Goal: Task Accomplishment & Management: Manage account settings

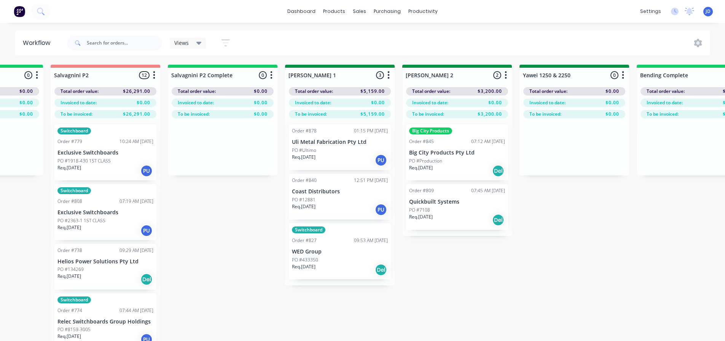
scroll to position [228, 0]
click at [430, 332] on div "On Hold 5 Status colour #FF4949 hex #FF4949 Save Cancel Notifications Email SMS…" at bounding box center [594, 216] width 3477 height 303
click at [429, 329] on div "On Hold 5 Status colour #FF4949 hex #FF4949 Save Cancel Notifications Email SMS…" at bounding box center [594, 216] width 3477 height 303
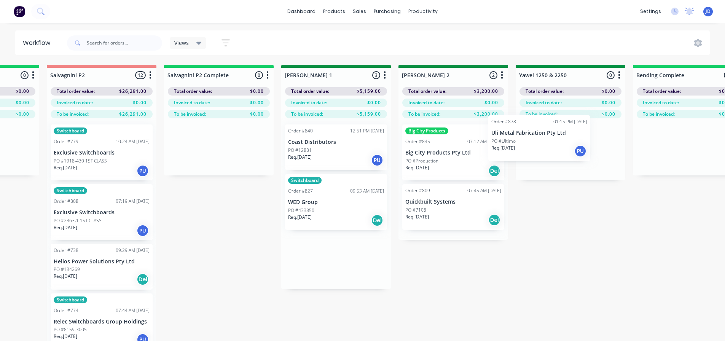
drag, startPoint x: 355, startPoint y: 163, endPoint x: 574, endPoint y: 162, distance: 218.8
click at [574, 162] on div "On Hold 5 Status colour #FF4949 hex #FF4949 Save Cancel Notifications Email SMS…" at bounding box center [591, 216] width 3477 height 303
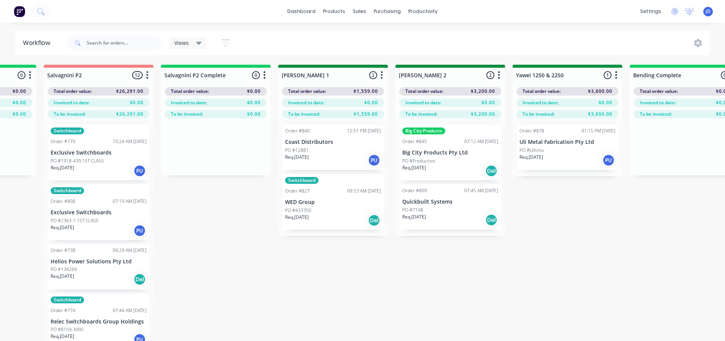
scroll to position [0, 1146]
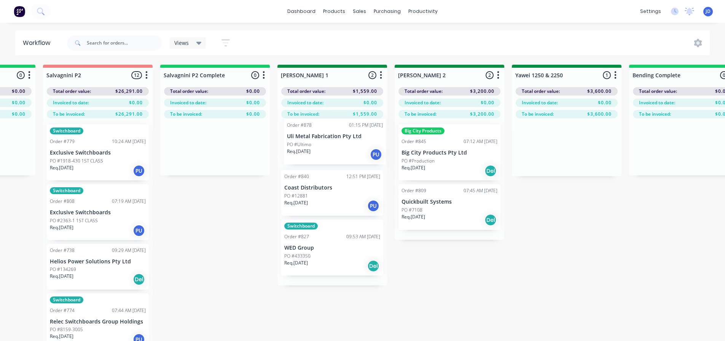
drag, startPoint x: 579, startPoint y: 161, endPoint x: 336, endPoint y: 153, distance: 242.5
click at [336, 154] on div "On Hold 5 Status colour #FF4949 hex #FF4949 Save Cancel Notifications Email SMS…" at bounding box center [587, 216] width 3477 height 303
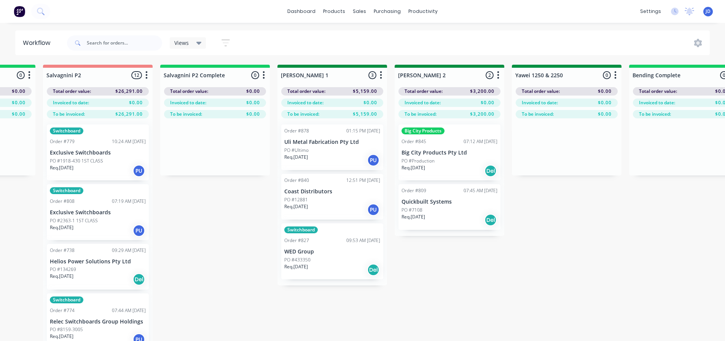
click at [502, 186] on div "Big City Products Order #845 07:12 AM [DATE] Big City Products Pty Ltd PO #Prod…" at bounding box center [450, 177] width 110 height 118
click at [524, 163] on div at bounding box center [567, 147] width 110 height 58
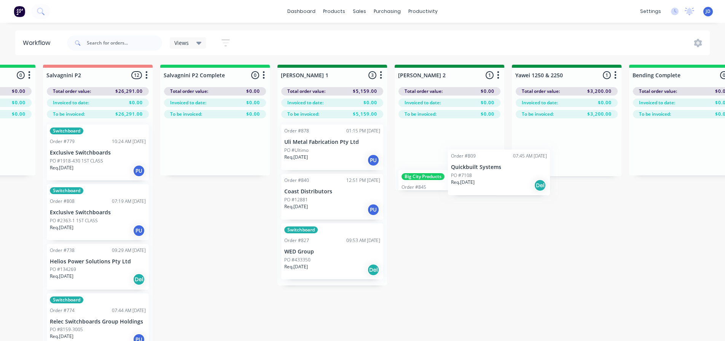
scroll to position [0, 1147]
drag, startPoint x: 567, startPoint y: 156, endPoint x: 452, endPoint y: 188, distance: 119.9
click at [453, 190] on div "On Hold 5 Status colour #FF4949 hex #FF4949 Save Cancel Notifications Email SMS…" at bounding box center [585, 216] width 3477 height 303
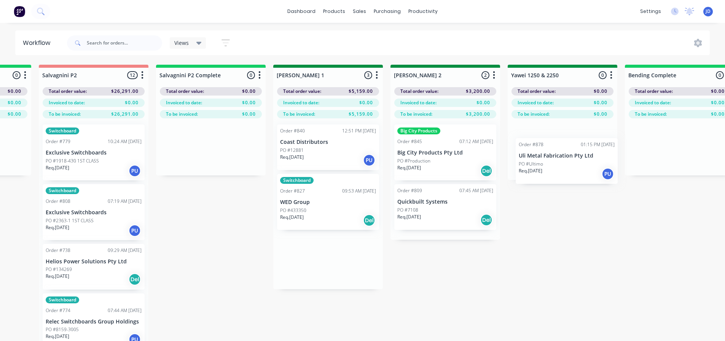
drag, startPoint x: 354, startPoint y: 145, endPoint x: 602, endPoint y: 151, distance: 247.8
click at [601, 156] on div "On Hold 5 Status colour #FF4949 hex #FF4949 Save Cancel Notifications Email SMS…" at bounding box center [583, 216] width 3477 height 303
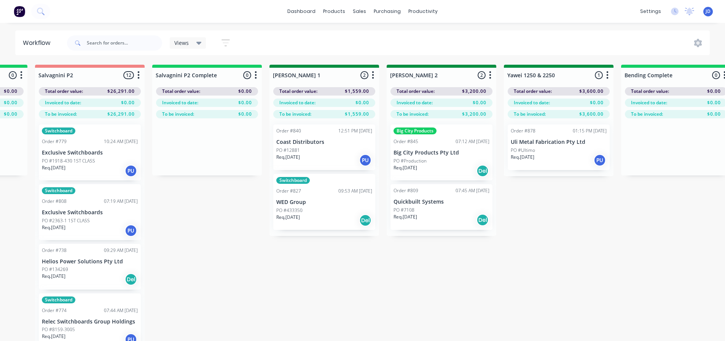
scroll to position [0, 1154]
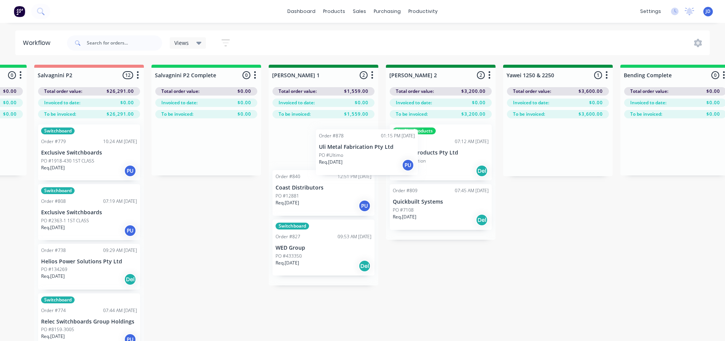
drag, startPoint x: 584, startPoint y: 153, endPoint x: 335, endPoint y: 144, distance: 248.7
click at [335, 144] on div "On Hold 5 Status colour #FF4949 hex #FF4949 Save Cancel Notifications Email SMS…" at bounding box center [578, 216] width 3477 height 303
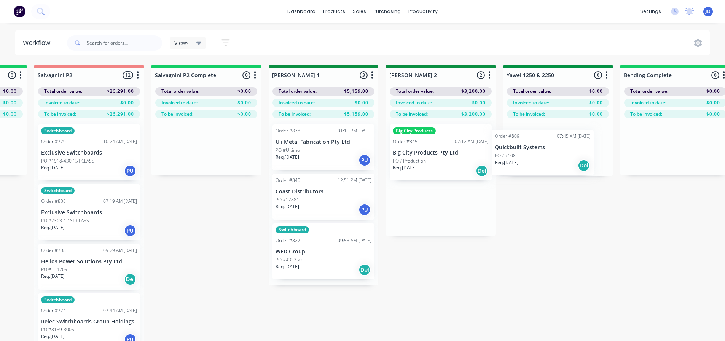
drag, startPoint x: 414, startPoint y: 214, endPoint x: 521, endPoint y: 158, distance: 121.5
click at [521, 158] on div "On Hold 5 Status colour #FF4949 hex #FF4949 Save Cancel Notifications Email SMS…" at bounding box center [578, 216] width 3477 height 303
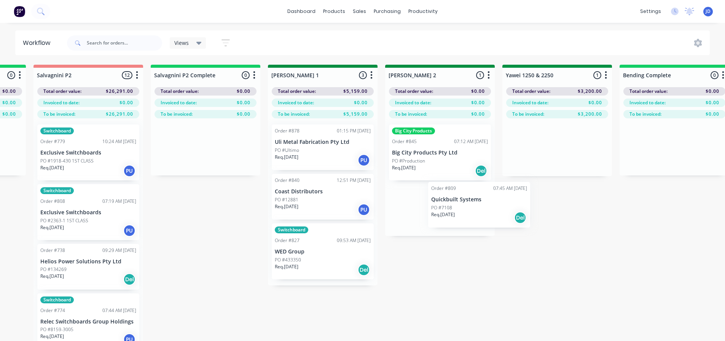
drag, startPoint x: 532, startPoint y: 154, endPoint x: 427, endPoint y: 207, distance: 117.6
click at [427, 209] on div "On Hold 5 Status colour #FF4949 hex #FF4949 Save Cancel Notifications Email SMS…" at bounding box center [577, 216] width 3477 height 303
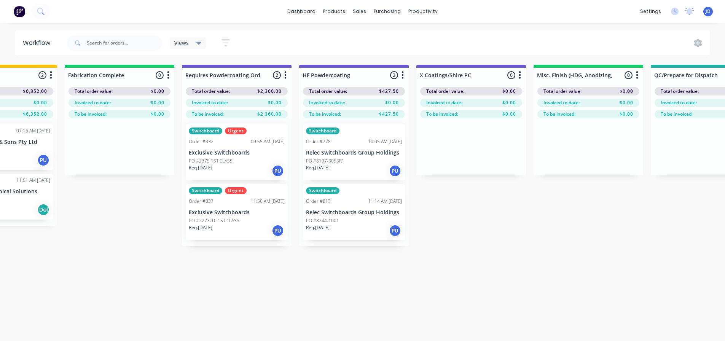
drag, startPoint x: 556, startPoint y: 276, endPoint x: 601, endPoint y: 259, distance: 48.3
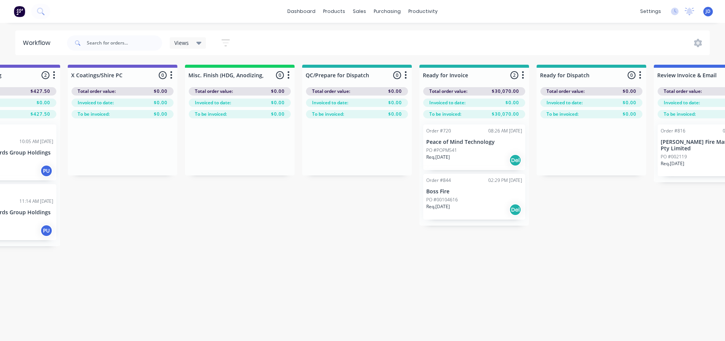
scroll to position [0, 2800]
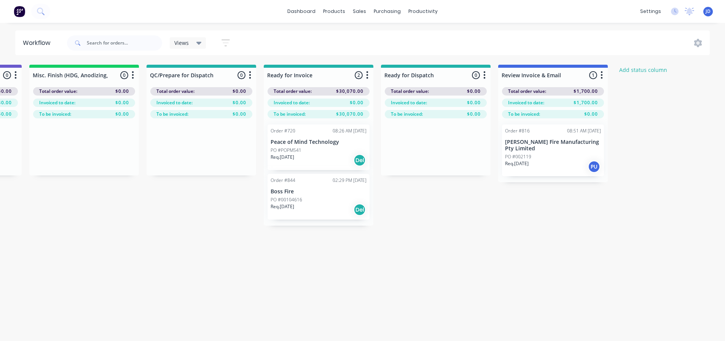
drag, startPoint x: 513, startPoint y: 206, endPoint x: 517, endPoint y: 198, distance: 8.9
click at [333, 153] on div "Order #720 08:26 AM [DATE] Peace of Mind Technology PO #POPM541 Req. [DATE] Del" at bounding box center [319, 147] width 102 height 46
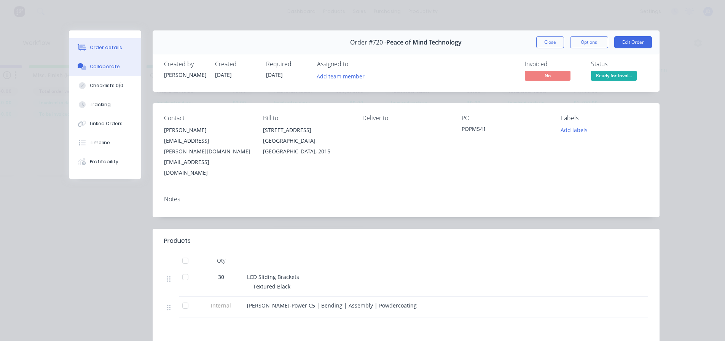
click at [116, 68] on button "Collaborate" at bounding box center [105, 66] width 72 height 19
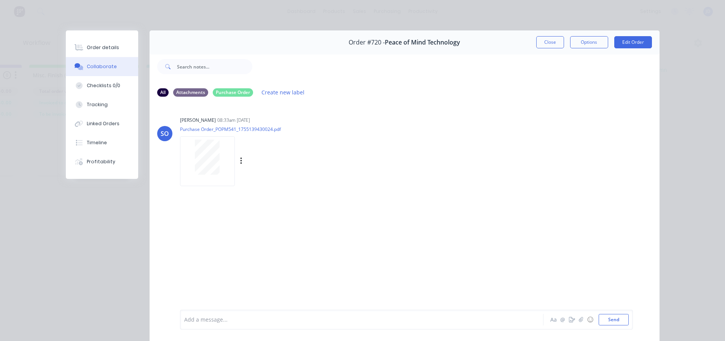
drag, startPoint x: 338, startPoint y: 187, endPoint x: 246, endPoint y: 153, distance: 98.1
click at [337, 187] on div "SO [PERSON_NAME] 08:33am [DATE] Purchase Order_POPM541_1755139430024.pdf Labels…" at bounding box center [405, 206] width 510 height 206
click at [87, 45] on div "Order details" at bounding box center [103, 47] width 32 height 7
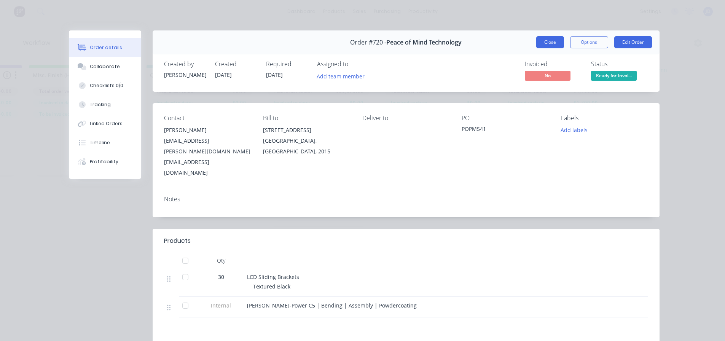
click at [552, 44] on button "Close" at bounding box center [550, 42] width 28 height 12
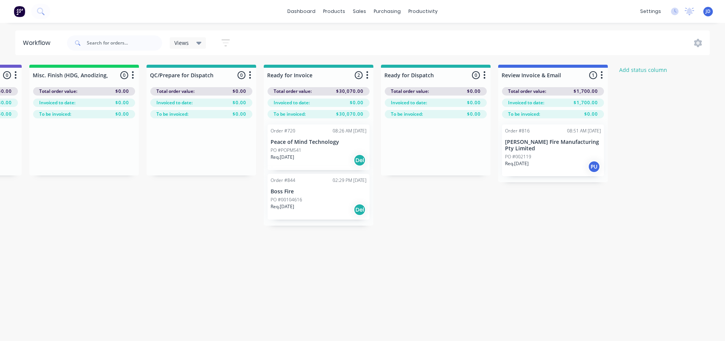
click at [342, 203] on div "Req. [DATE] Del" at bounding box center [319, 209] width 96 height 13
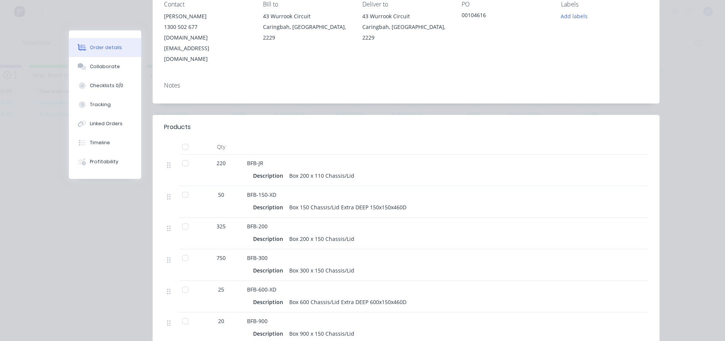
scroll to position [114, 0]
drag, startPoint x: 351, startPoint y: 321, endPoint x: 344, endPoint y: 308, distance: 15.2
click at [344, 312] on div "BFB-900 Description Box 900 x 150 Chassis/Lid" at bounding box center [396, 328] width 304 height 32
drag, startPoint x: 575, startPoint y: 249, endPoint x: 572, endPoint y: 253, distance: 5.5
click at [574, 252] on div at bounding box center [585, 265] width 25 height 32
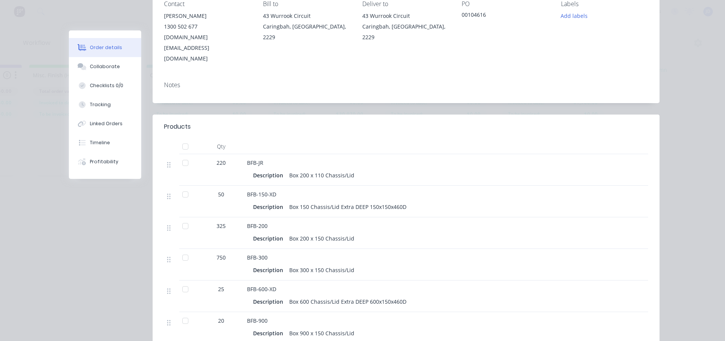
click at [183, 155] on div at bounding box center [185, 162] width 15 height 15
click at [185, 218] on div at bounding box center [185, 225] width 15 height 15
click at [185, 250] on div at bounding box center [185, 257] width 15 height 15
click at [179, 282] on div at bounding box center [185, 289] width 15 height 15
drag, startPoint x: 180, startPoint y: 301, endPoint x: 180, endPoint y: 281, distance: 19.4
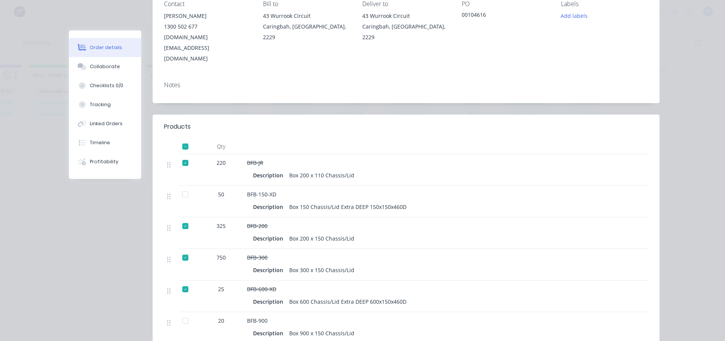
click at [180, 313] on div at bounding box center [185, 320] width 15 height 15
click at [184, 282] on div at bounding box center [185, 289] width 15 height 15
click at [180, 313] on div at bounding box center [185, 320] width 15 height 15
drag, startPoint x: 181, startPoint y: 239, endPoint x: 187, endPoint y: 215, distance: 24.7
click at [182, 250] on div at bounding box center [185, 257] width 15 height 15
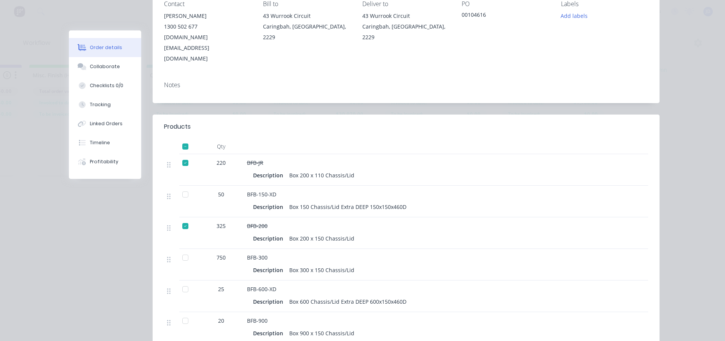
drag, startPoint x: 182, startPoint y: 206, endPoint x: 182, endPoint y: 158, distance: 48.0
click at [182, 218] on div at bounding box center [185, 225] width 15 height 15
click at [182, 155] on div at bounding box center [185, 162] width 15 height 15
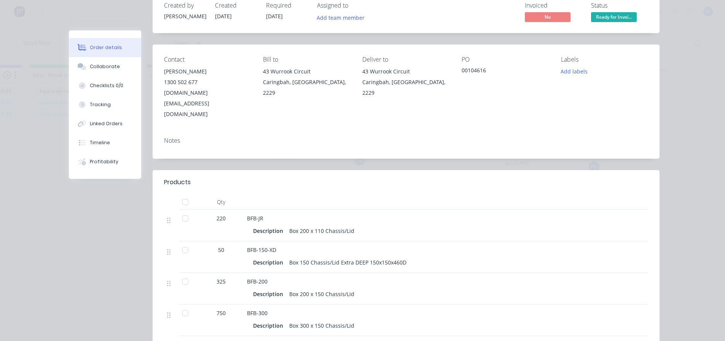
scroll to position [0, 0]
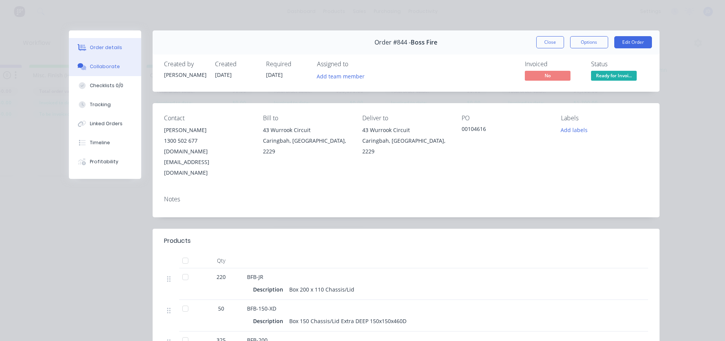
drag, startPoint x: 95, startPoint y: 56, endPoint x: 104, endPoint y: 65, distance: 12.4
click at [95, 57] on div "Order details Collaborate Checklists 0/0 Tracking Linked Orders Timeline Profit…" at bounding box center [105, 104] width 72 height 148
click at [105, 66] on div "Collaborate" at bounding box center [105, 66] width 30 height 7
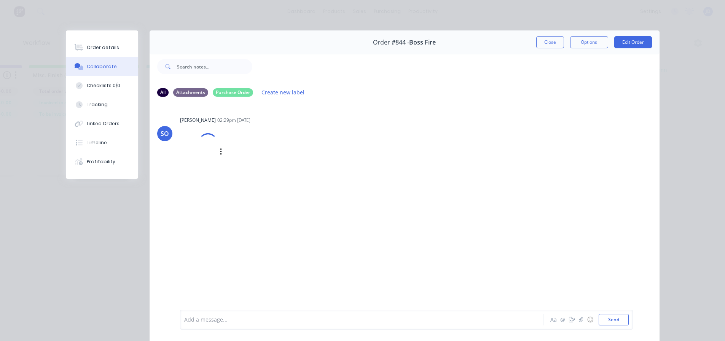
click at [202, 175] on div at bounding box center [199, 152] width 38 height 50
click at [552, 48] on button "Close" at bounding box center [550, 42] width 28 height 12
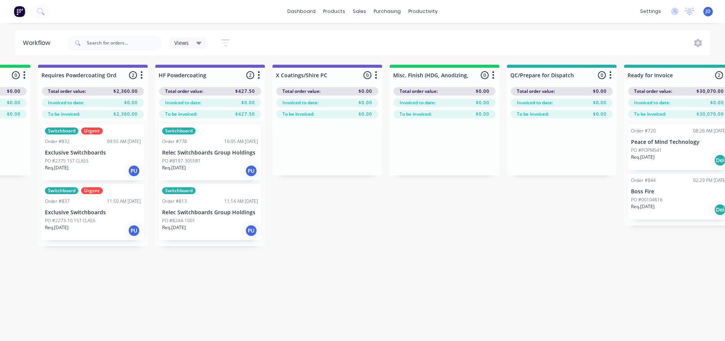
drag, startPoint x: 460, startPoint y: 234, endPoint x: 377, endPoint y: 226, distance: 82.9
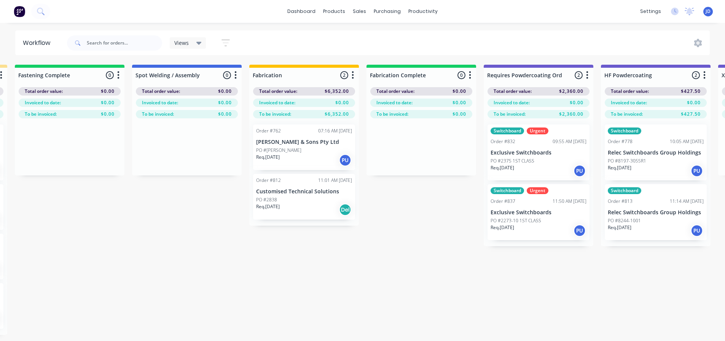
drag, startPoint x: 503, startPoint y: 291, endPoint x: 392, endPoint y: 271, distance: 112.1
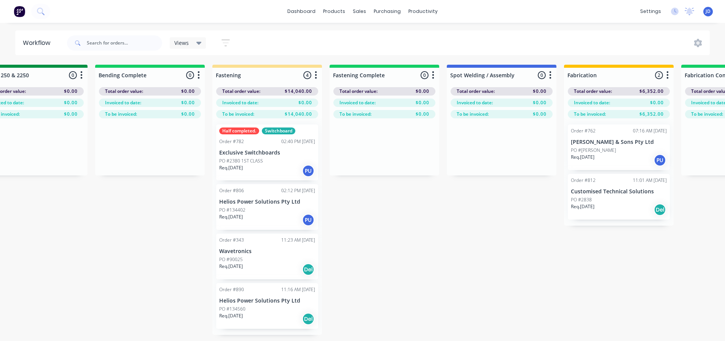
scroll to position [0, 1527]
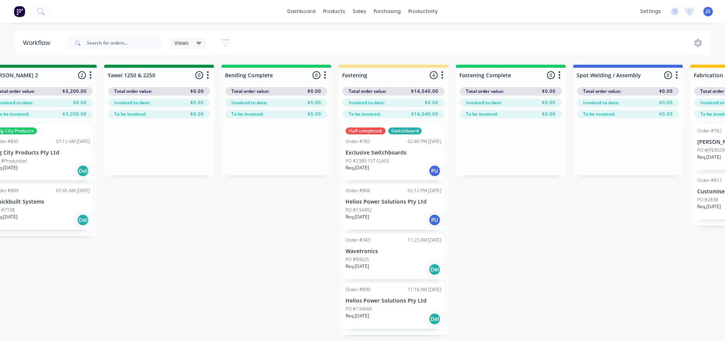
drag, startPoint x: 507, startPoint y: 227, endPoint x: 442, endPoint y: 185, distance: 77.3
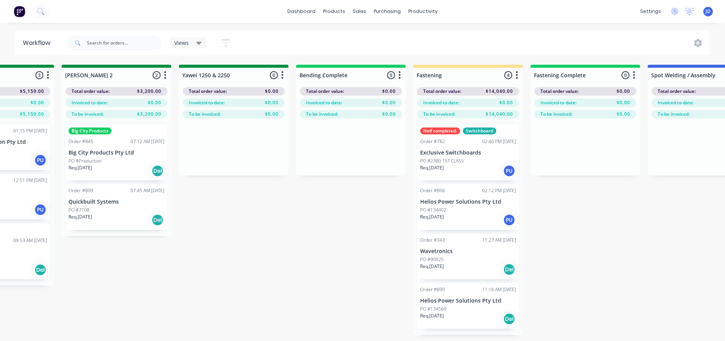
drag, startPoint x: 274, startPoint y: 239, endPoint x: 232, endPoint y: 229, distance: 43.1
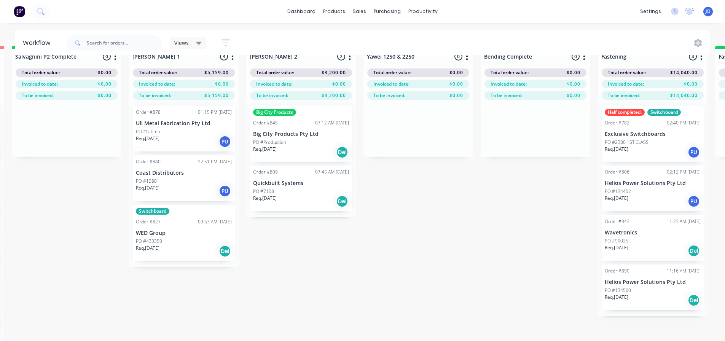
drag, startPoint x: 339, startPoint y: 240, endPoint x: 299, endPoint y: 227, distance: 42.0
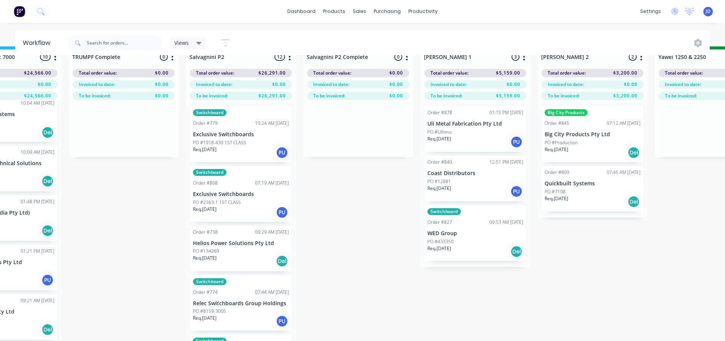
scroll to position [18, 957]
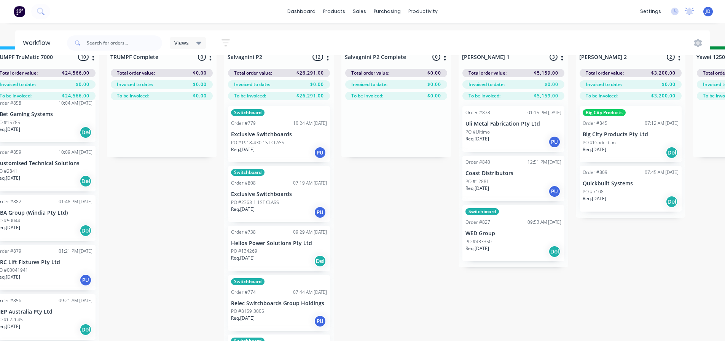
drag, startPoint x: 406, startPoint y: 258, endPoint x: 374, endPoint y: 244, distance: 35.3
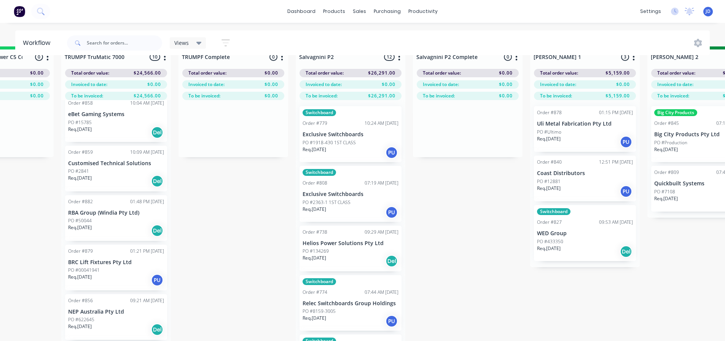
drag, startPoint x: 424, startPoint y: 262, endPoint x: 408, endPoint y: 250, distance: 19.9
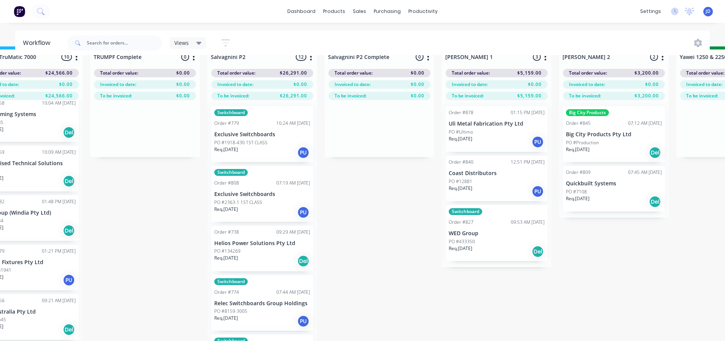
drag, startPoint x: 264, startPoint y: 249, endPoint x: 305, endPoint y: 252, distance: 41.5
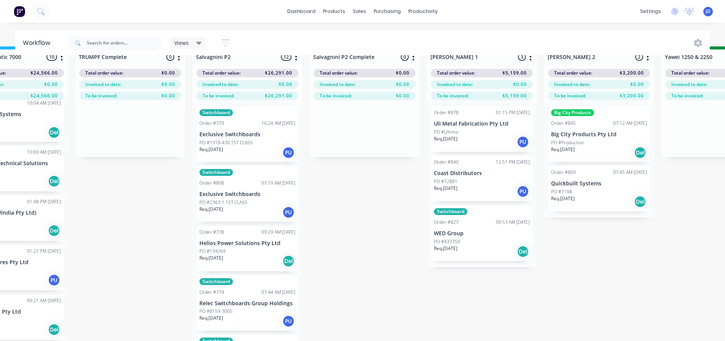
click at [402, 228] on div "On Hold 5 Status colour #FF4949 hex #FF4949 Save Cancel Notifications Email SMS…" at bounding box center [736, 197] width 3477 height 303
click at [404, 228] on div "On Hold 5 Status colour #FF4949 hex #FF4949 Save Cancel Notifications Email SMS…" at bounding box center [736, 197] width 3477 height 303
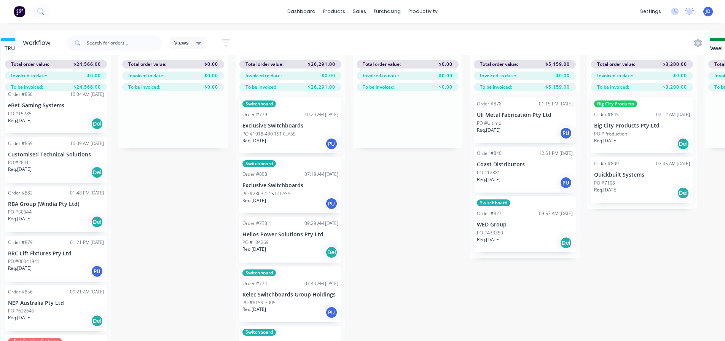
scroll to position [33, 958]
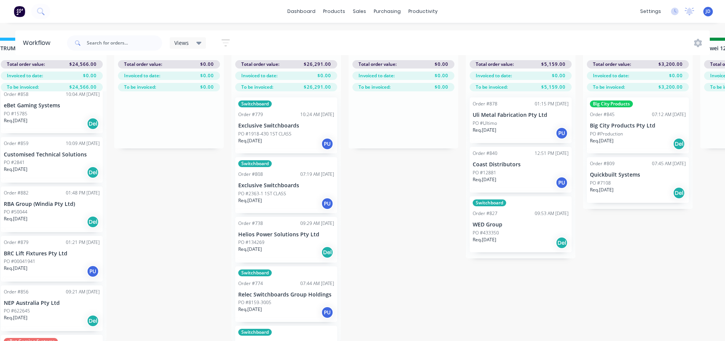
drag, startPoint x: 403, startPoint y: 245, endPoint x: 415, endPoint y: 280, distance: 36.6
drag, startPoint x: 415, startPoint y: 280, endPoint x: 411, endPoint y: 279, distance: 4.3
drag, startPoint x: 408, startPoint y: 276, endPoint x: 360, endPoint y: 249, distance: 55.0
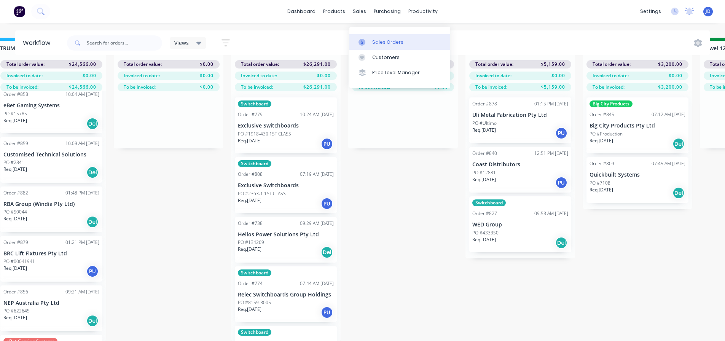
click at [363, 39] on icon at bounding box center [362, 42] width 7 height 7
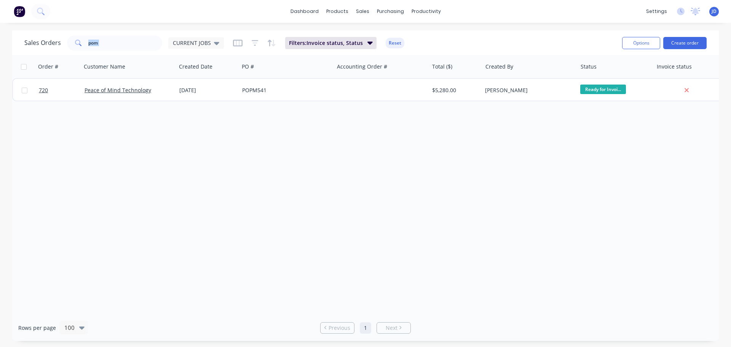
click at [163, 43] on div "Sales Orders pom CURRENT JOBS" at bounding box center [123, 42] width 199 height 15
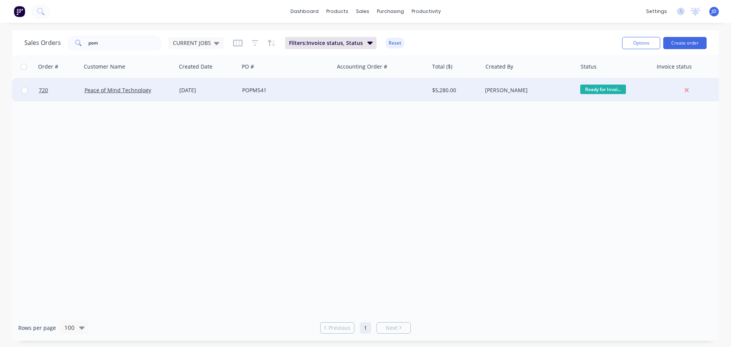
click at [164, 86] on div "Peace of Mind Technology" at bounding box center [128, 90] width 95 height 23
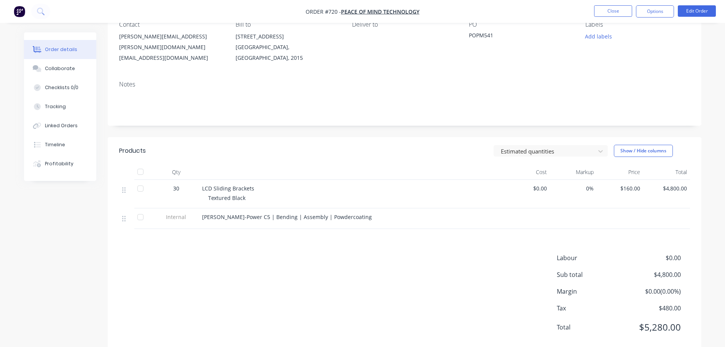
scroll to position [84, 0]
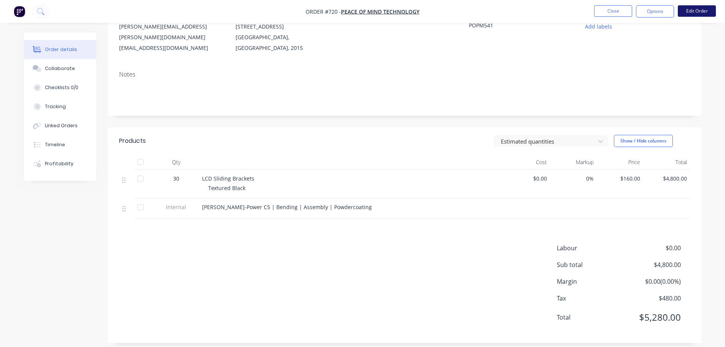
click at [704, 9] on button "Edit Order" at bounding box center [697, 10] width 38 height 11
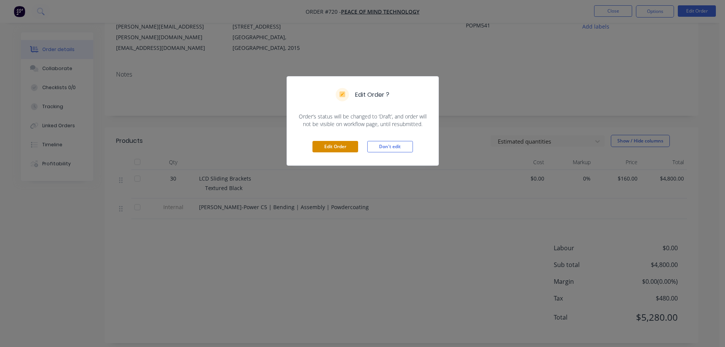
click at [333, 145] on button "Edit Order" at bounding box center [335, 146] width 46 height 11
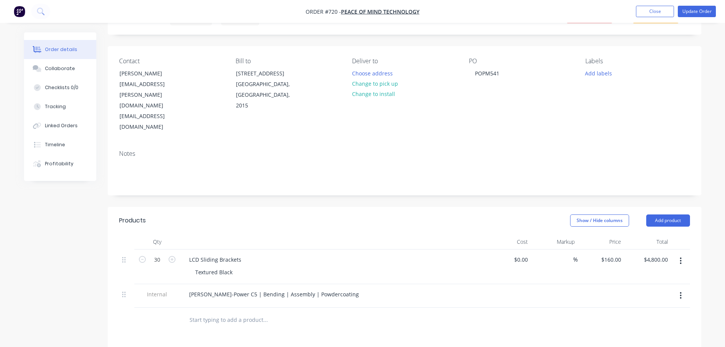
scroll to position [114, 0]
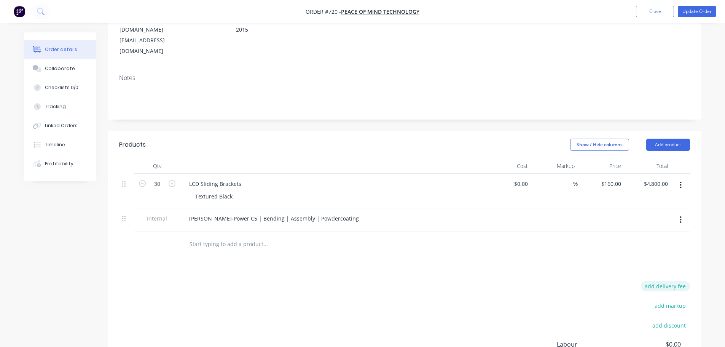
click at [681, 281] on button "add delivery fee" at bounding box center [665, 286] width 49 height 10
type input "155"
click at [494, 284] on div "Delivery fee Delivery fee Delivery fee name (Optional) 155 155 $0 add markup ad…" at bounding box center [404, 353] width 571 height 145
click at [695, 14] on button "Update Order" at bounding box center [697, 11] width 38 height 11
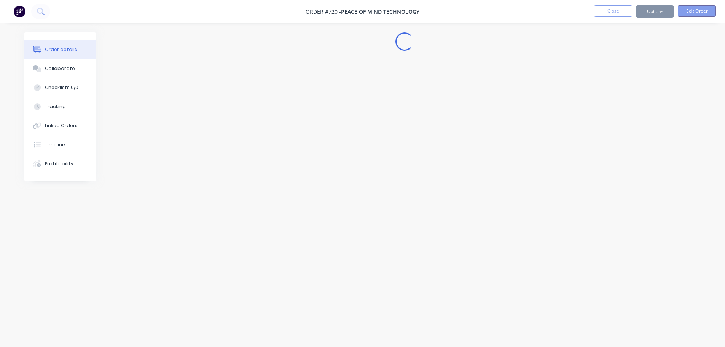
scroll to position [0, 0]
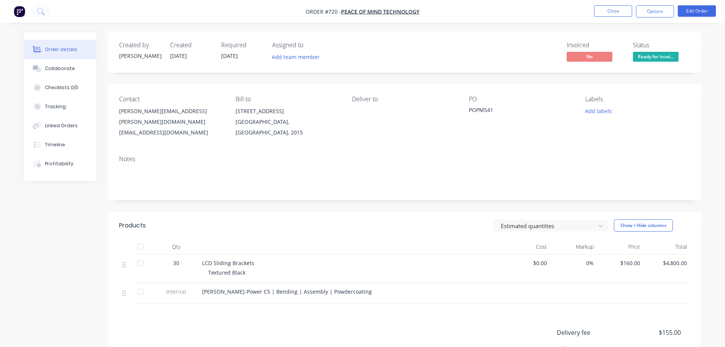
drag, startPoint x: 654, startPoint y: 18, endPoint x: 657, endPoint y: 12, distance: 6.3
click at [654, 17] on nav "Order #720 - Peace of Mind Technology Close Options Edit Order" at bounding box center [362, 11] width 725 height 23
click at [657, 12] on button "Options" at bounding box center [655, 11] width 38 height 12
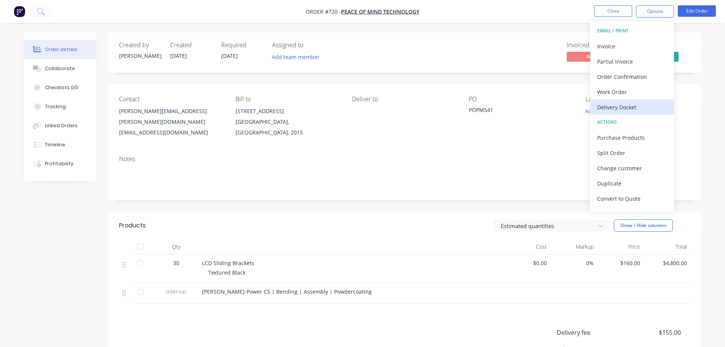
click at [641, 106] on div "Delivery Docket" at bounding box center [632, 107] width 70 height 11
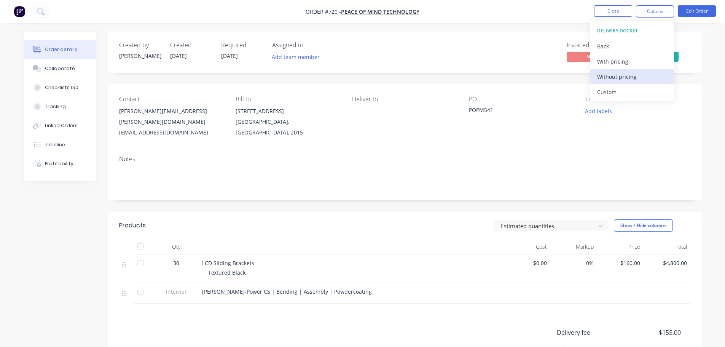
click at [639, 80] on div "Without pricing" at bounding box center [632, 76] width 70 height 11
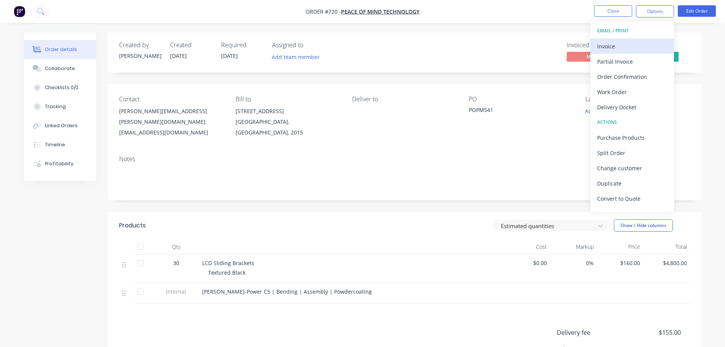
click at [596, 45] on button "Invoice" at bounding box center [632, 45] width 84 height 15
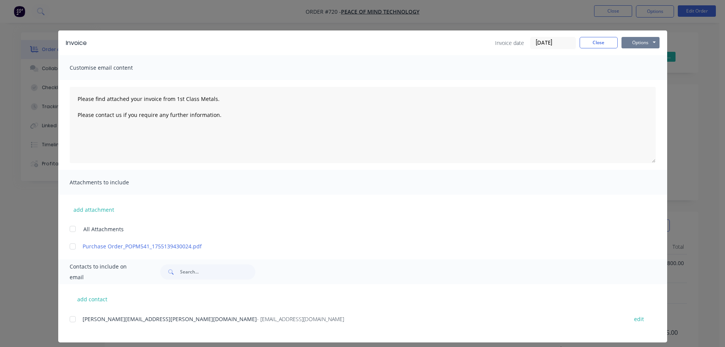
click at [634, 38] on button "Options" at bounding box center [640, 42] width 38 height 11
click at [628, 72] on button "Print" at bounding box center [645, 68] width 49 height 13
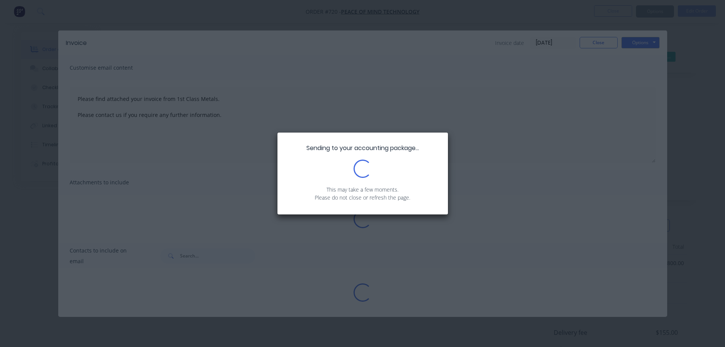
type textarea "Please find attached your invoice from 1st Class Metals. Please contact us if y…"
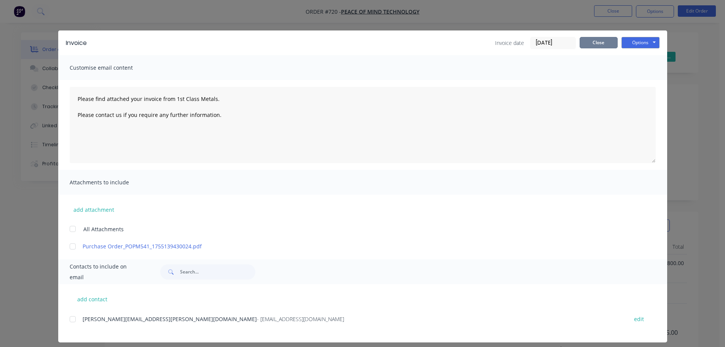
click at [601, 43] on button "Close" at bounding box center [599, 42] width 38 height 11
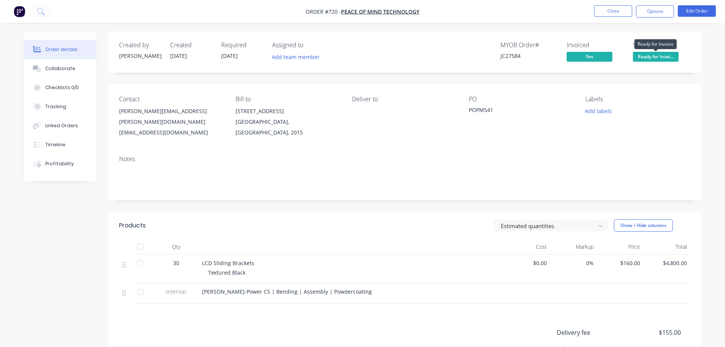
click at [653, 54] on span "Ready for Invoi..." at bounding box center [656, 57] width 46 height 10
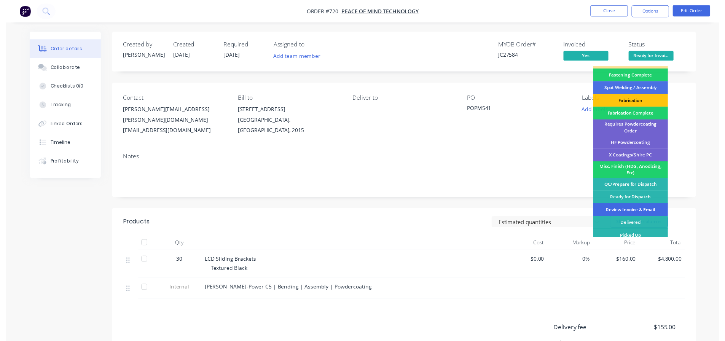
scroll to position [222, 0]
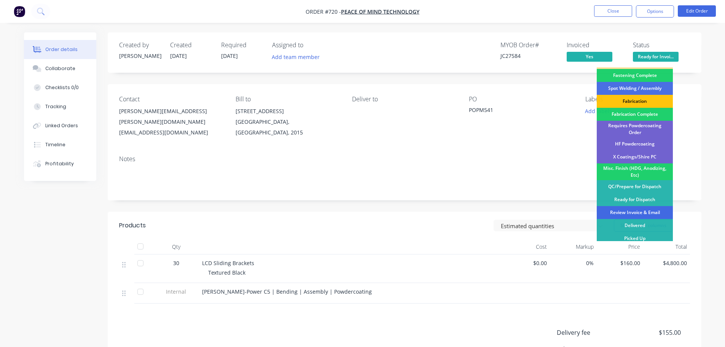
click at [653, 207] on div "Review Invoice & Email" at bounding box center [635, 212] width 76 height 13
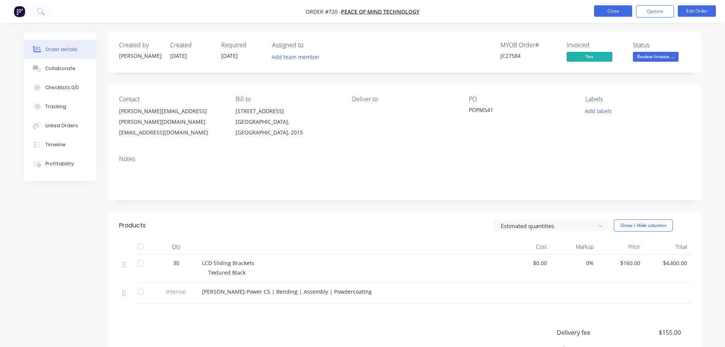
click at [612, 11] on button "Close" at bounding box center [613, 10] width 38 height 11
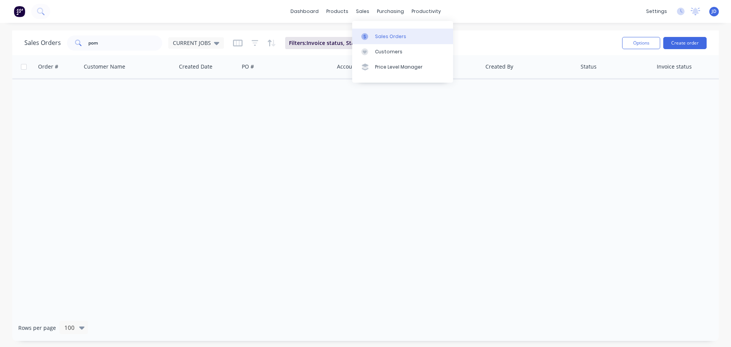
click at [380, 40] on link "Sales Orders" at bounding box center [402, 36] width 101 height 15
drag, startPoint x: 79, startPoint y: 37, endPoint x: 1, endPoint y: 5, distance: 84.0
click at [47, 33] on div "Sales Orders pom CURRENT JOBS Filters: Invoice status, Status Reset Options Cre…" at bounding box center [365, 42] width 706 height 25
click at [484, 107] on div "Order # Customer Name Created Date PO # Accounting Order # Total ($) Created By…" at bounding box center [365, 184] width 706 height 259
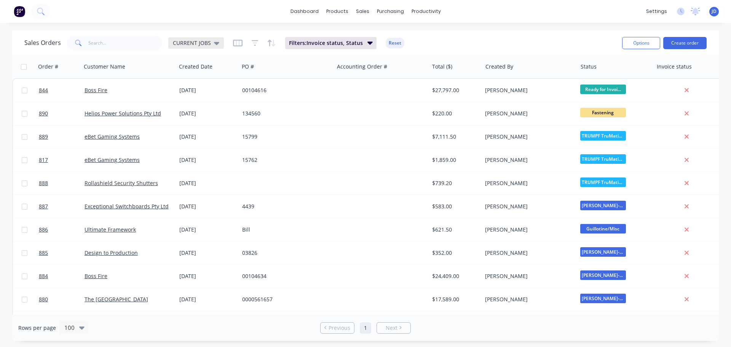
click at [214, 43] on icon at bounding box center [216, 43] width 5 height 3
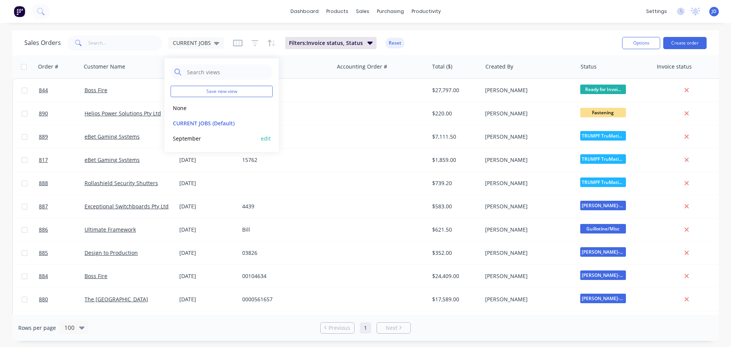
click at [181, 142] on button "September" at bounding box center [213, 138] width 87 height 9
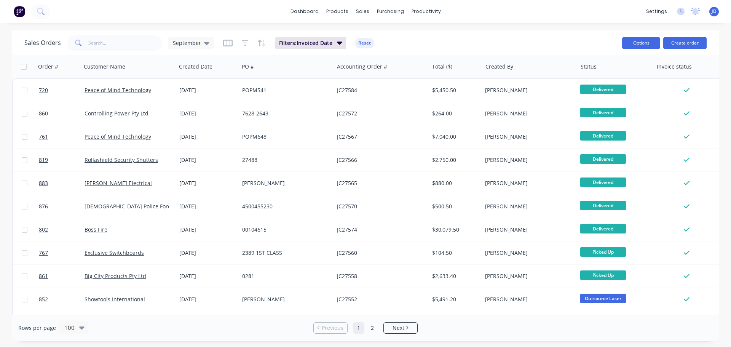
click at [645, 45] on button "Options" at bounding box center [641, 43] width 38 height 12
click at [617, 94] on div "Export" at bounding box center [618, 92] width 70 height 11
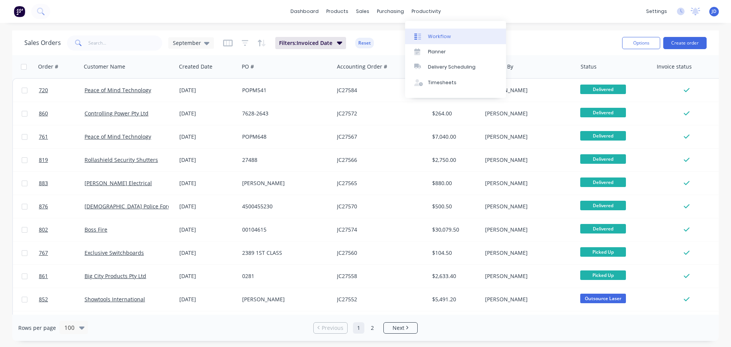
click at [429, 37] on div "Workflow" at bounding box center [439, 36] width 23 height 7
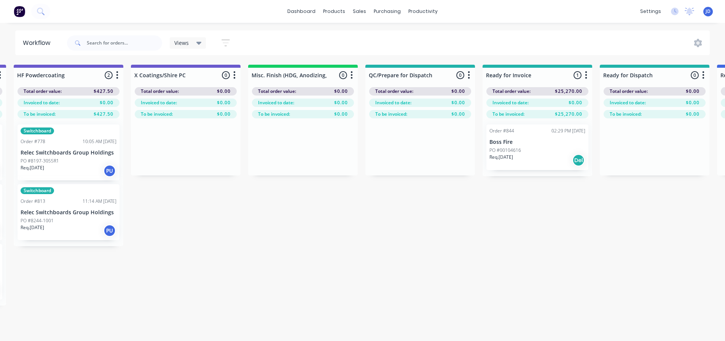
drag, startPoint x: 419, startPoint y: 191, endPoint x: 513, endPoint y: 188, distance: 94.4
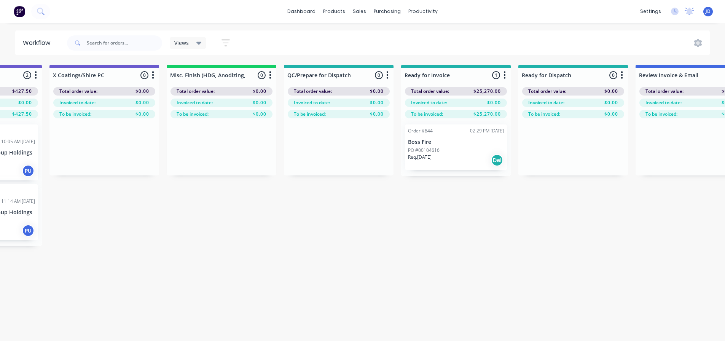
drag, startPoint x: 389, startPoint y: 223, endPoint x: 328, endPoint y: 210, distance: 61.4
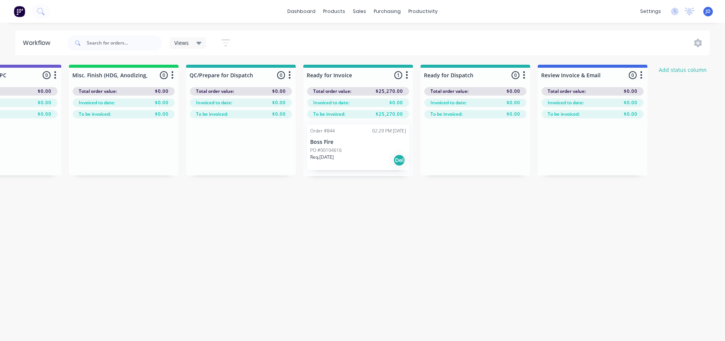
scroll to position [0, 2800]
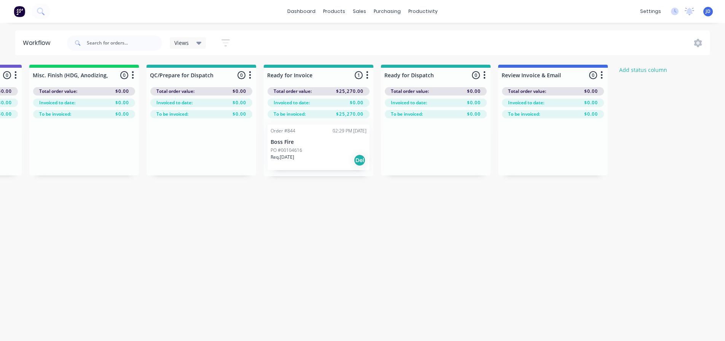
drag, startPoint x: 350, startPoint y: 252, endPoint x: 588, endPoint y: 241, distance: 237.7
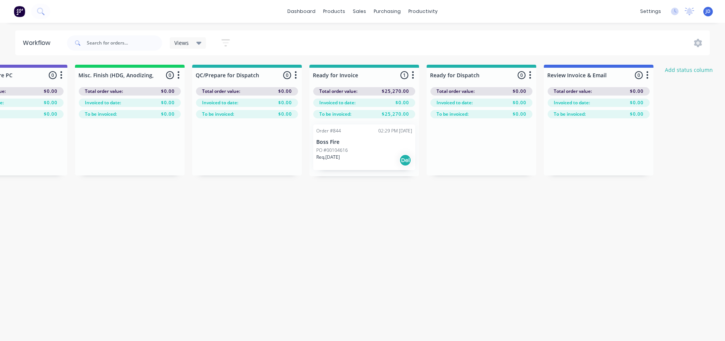
scroll to position [0, 2714]
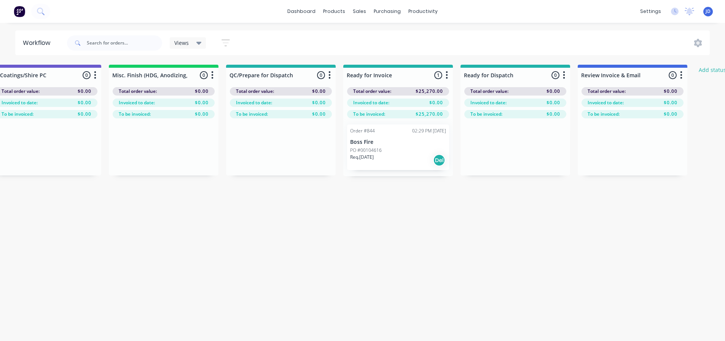
drag, startPoint x: 491, startPoint y: 240, endPoint x: 457, endPoint y: 215, distance: 42.0
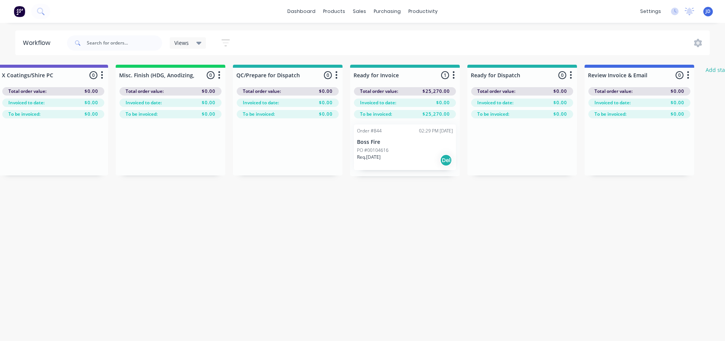
click at [411, 143] on p "Boss Fire" at bounding box center [405, 142] width 96 height 6
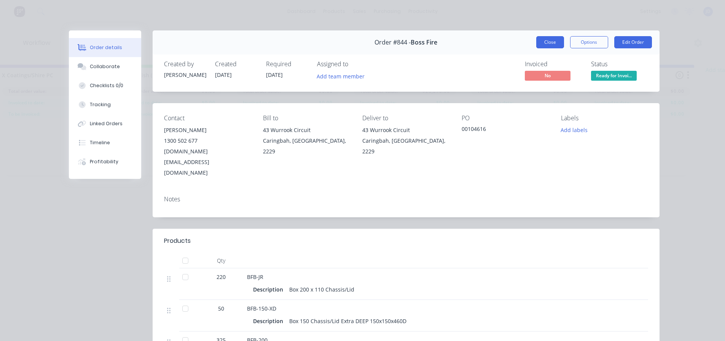
click at [545, 45] on button "Close" at bounding box center [550, 42] width 28 height 12
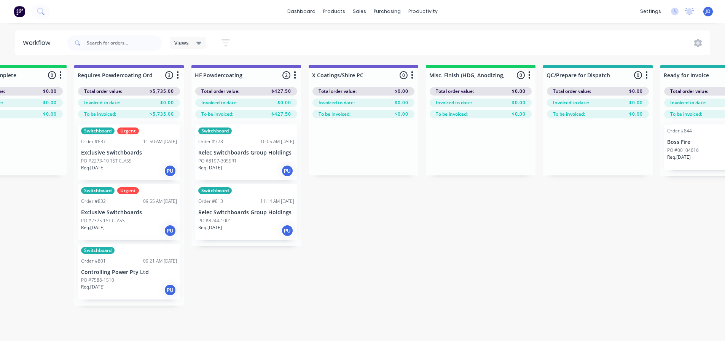
drag, startPoint x: 353, startPoint y: 230, endPoint x: 288, endPoint y: 214, distance: 67.2
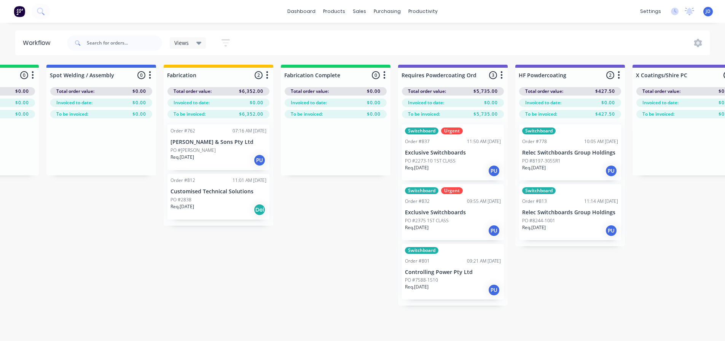
drag, startPoint x: 341, startPoint y: 265, endPoint x: 251, endPoint y: 251, distance: 91.2
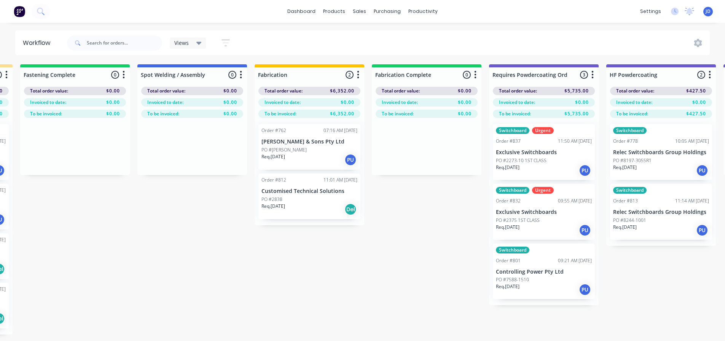
scroll to position [0, 1940]
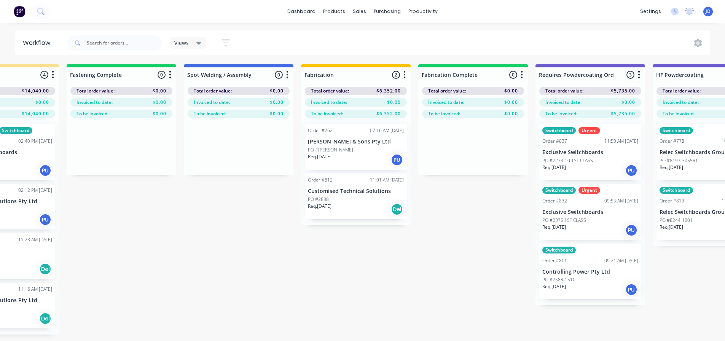
drag, startPoint x: 325, startPoint y: 244, endPoint x: 301, endPoint y: 234, distance: 26.2
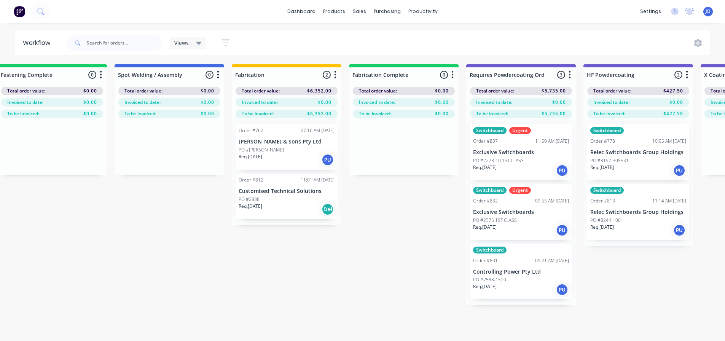
drag, startPoint x: 465, startPoint y: 291, endPoint x: 497, endPoint y: 290, distance: 31.6
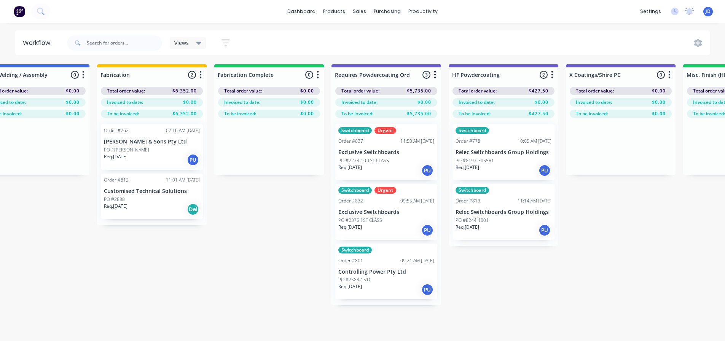
drag, startPoint x: 578, startPoint y: 294, endPoint x: 541, endPoint y: 290, distance: 37.2
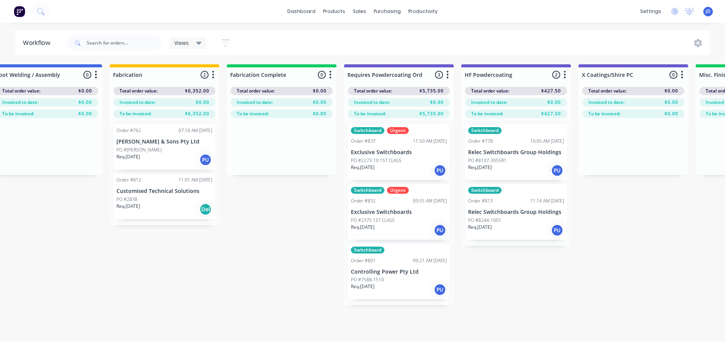
scroll to position [0, 2053]
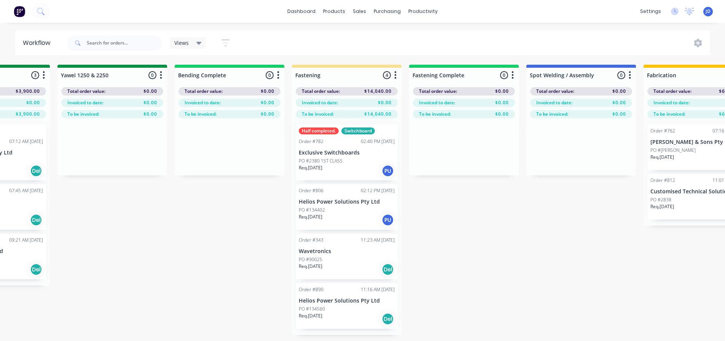
drag, startPoint x: 440, startPoint y: 309, endPoint x: 336, endPoint y: 292, distance: 105.6
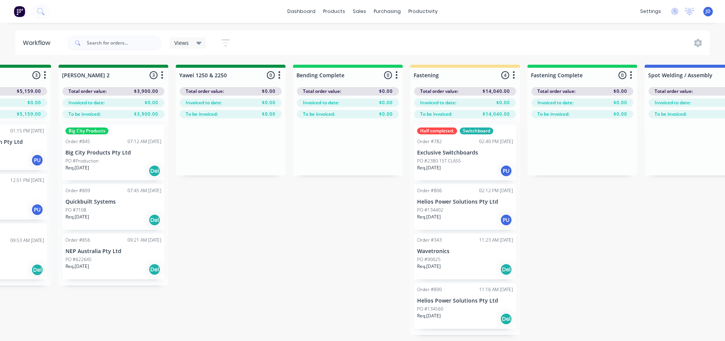
drag, startPoint x: 580, startPoint y: 256, endPoint x: 532, endPoint y: 254, distance: 48.0
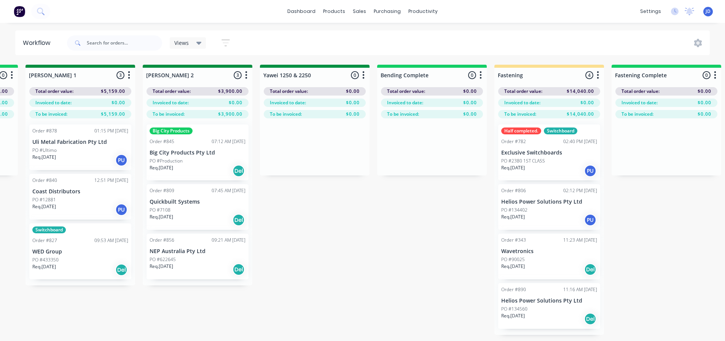
drag, startPoint x: 409, startPoint y: 276, endPoint x: 341, endPoint y: 271, distance: 68.3
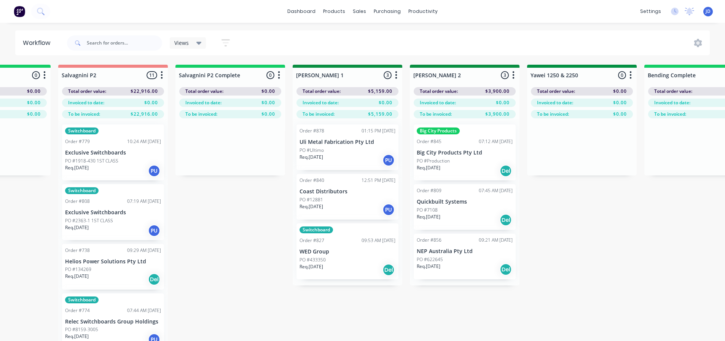
scroll to position [0, 980]
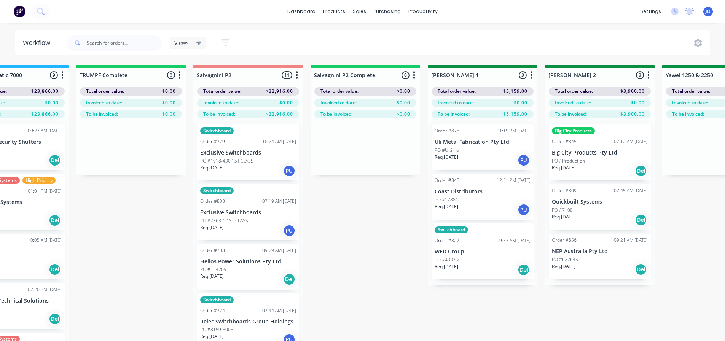
drag, startPoint x: 473, startPoint y: 257, endPoint x: 417, endPoint y: 240, distance: 58.3
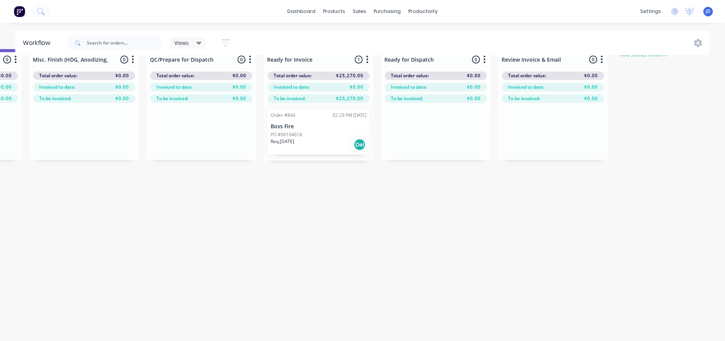
drag, startPoint x: 396, startPoint y: 288, endPoint x: 583, endPoint y: 298, distance: 187.5
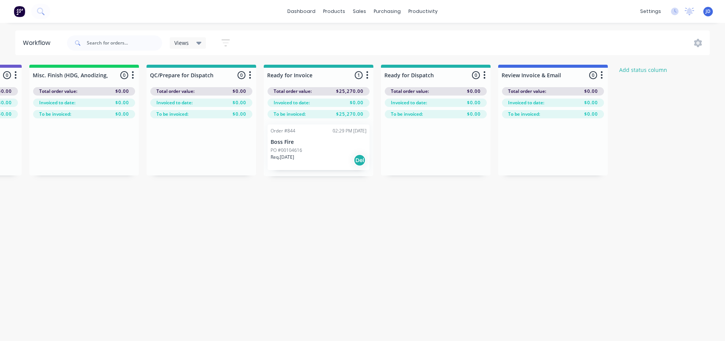
drag, startPoint x: 279, startPoint y: 121, endPoint x: 300, endPoint y: 139, distance: 27.8
click at [281, 122] on div "Order #844 02:29 PM [DATE] Boss Fire PO #00104616 Req. [DATE] Del" at bounding box center [319, 147] width 110 height 58
click at [305, 146] on div "Order #844 02:29 PM [DATE] Boss Fire PO #00104616 Req. [DATE] Del" at bounding box center [319, 147] width 102 height 46
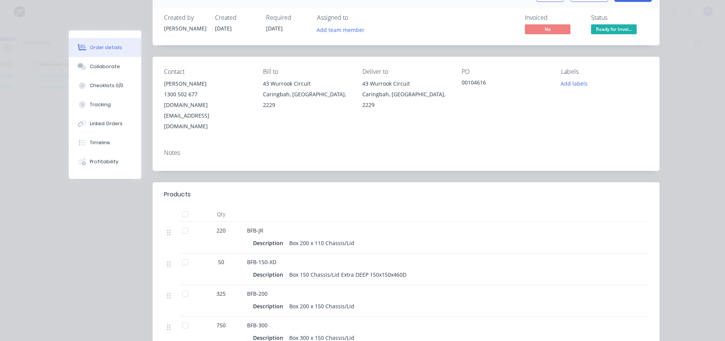
scroll to position [0, 0]
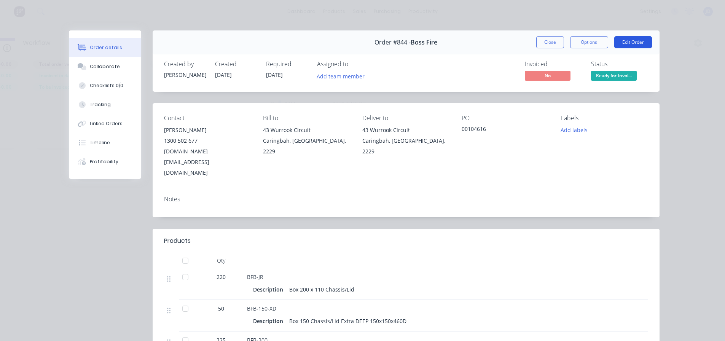
click at [631, 40] on button "Edit Order" at bounding box center [633, 42] width 38 height 12
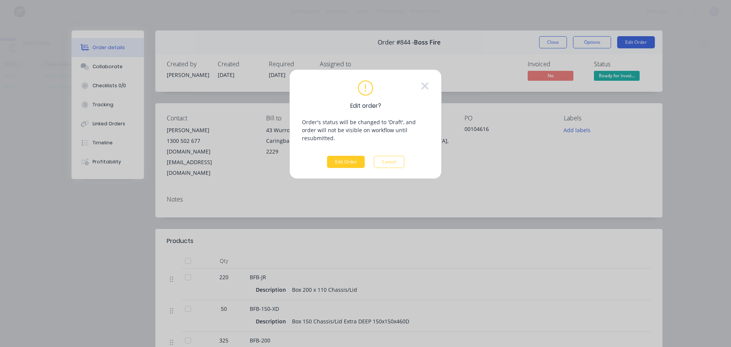
click at [349, 156] on button "Edit Order" at bounding box center [346, 162] width 38 height 12
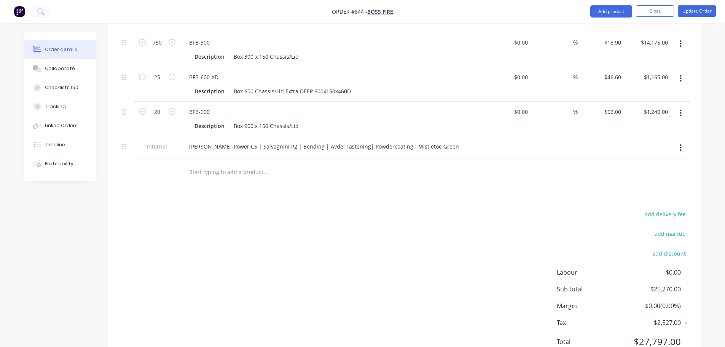
scroll to position [359, 0]
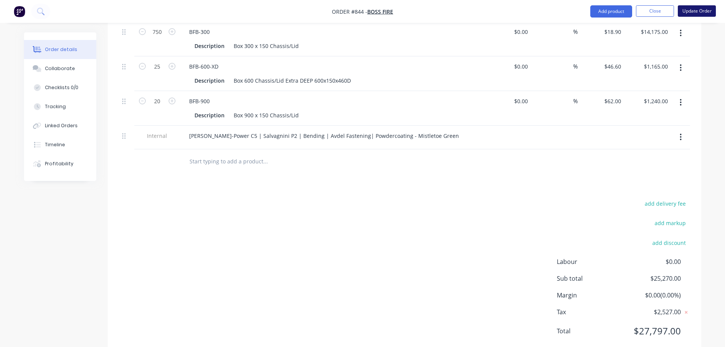
click at [702, 13] on button "Update Order" at bounding box center [697, 10] width 38 height 11
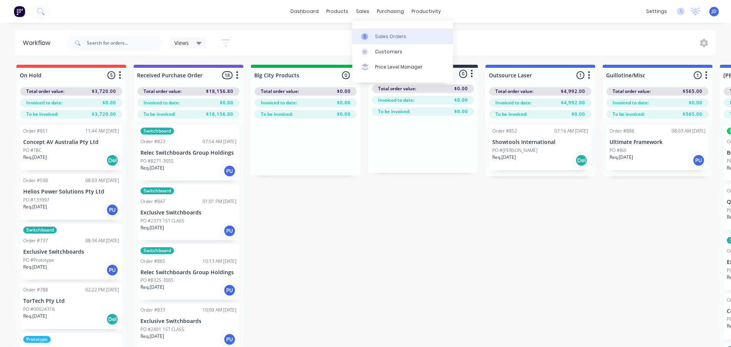
click at [366, 34] on icon at bounding box center [364, 36] width 7 height 7
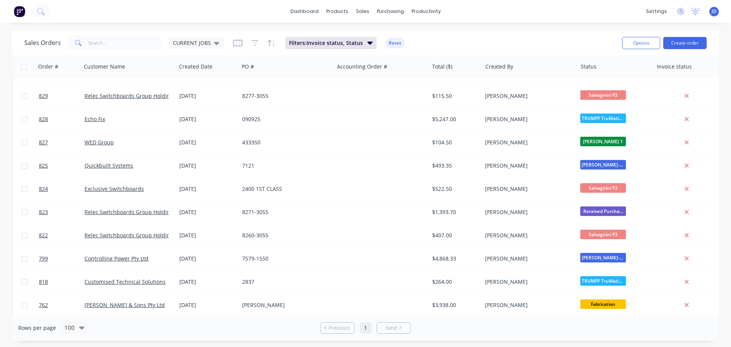
scroll to position [1218, 0]
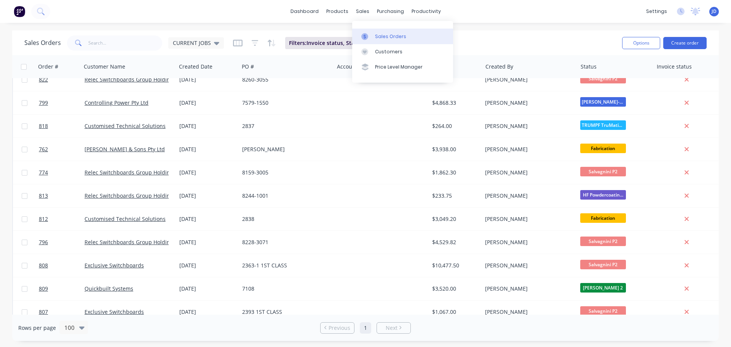
click at [372, 41] on link "Sales Orders" at bounding box center [402, 36] width 101 height 15
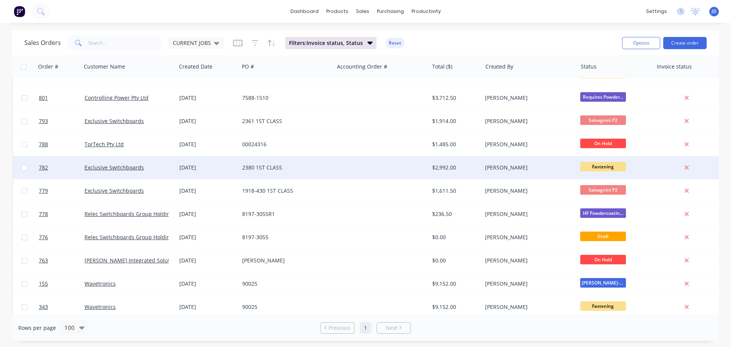
scroll to position [1464, 0]
